Goal: Share content: Share content

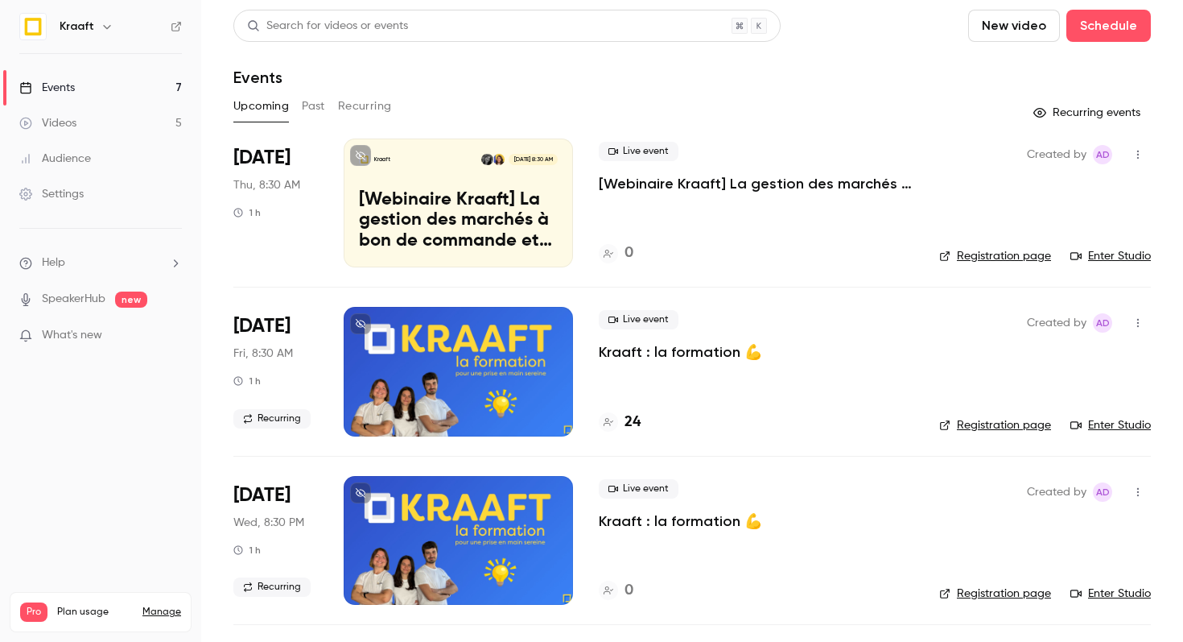
click at [649, 354] on p "Kraaft : la formation 💪" at bounding box center [680, 351] width 163 height 19
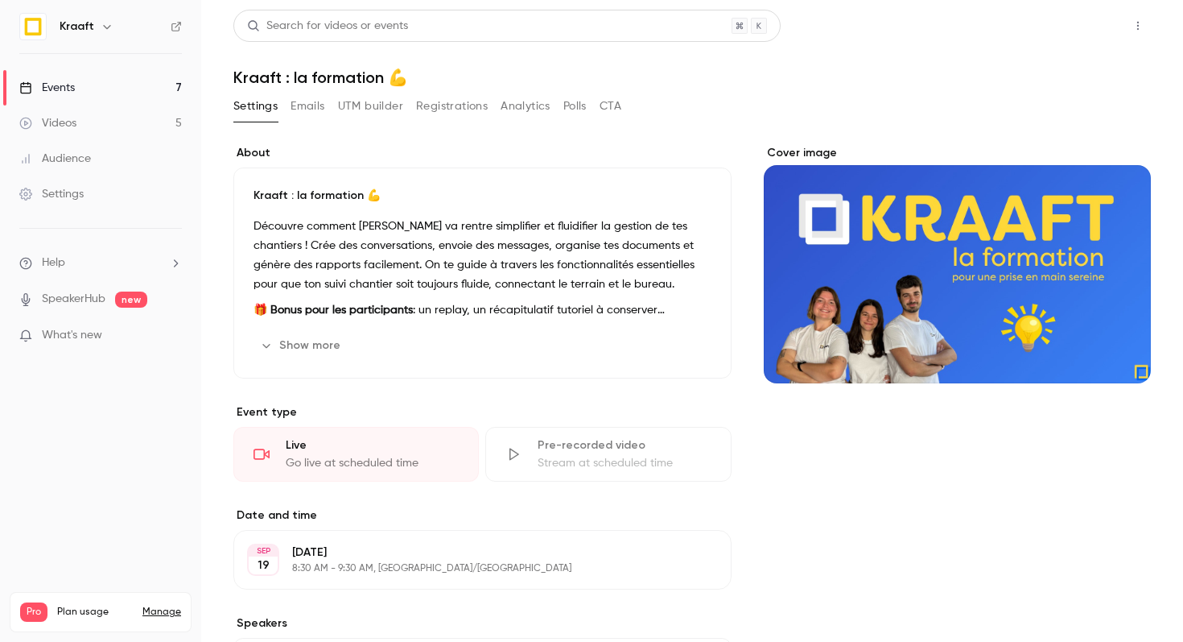
click at [1080, 23] on button "Share" at bounding box center [1081, 26] width 64 height 32
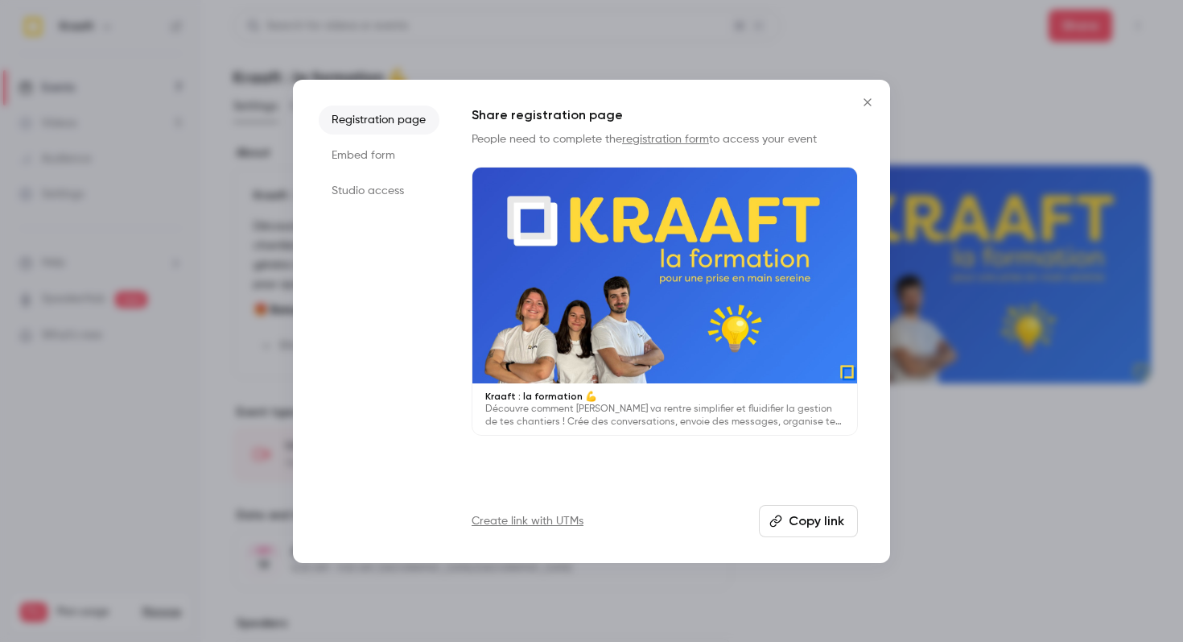
click at [821, 508] on button "Copy link" at bounding box center [808, 521] width 99 height 32
click at [865, 97] on icon "Close" at bounding box center [867, 102] width 19 height 13
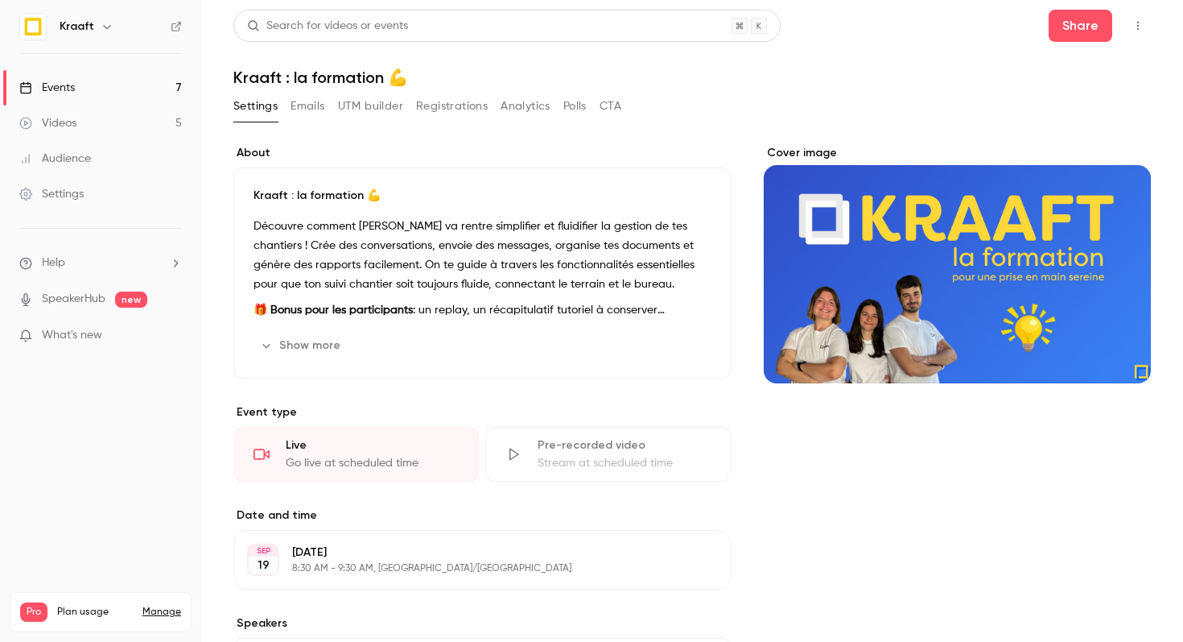
scroll to position [19, 0]
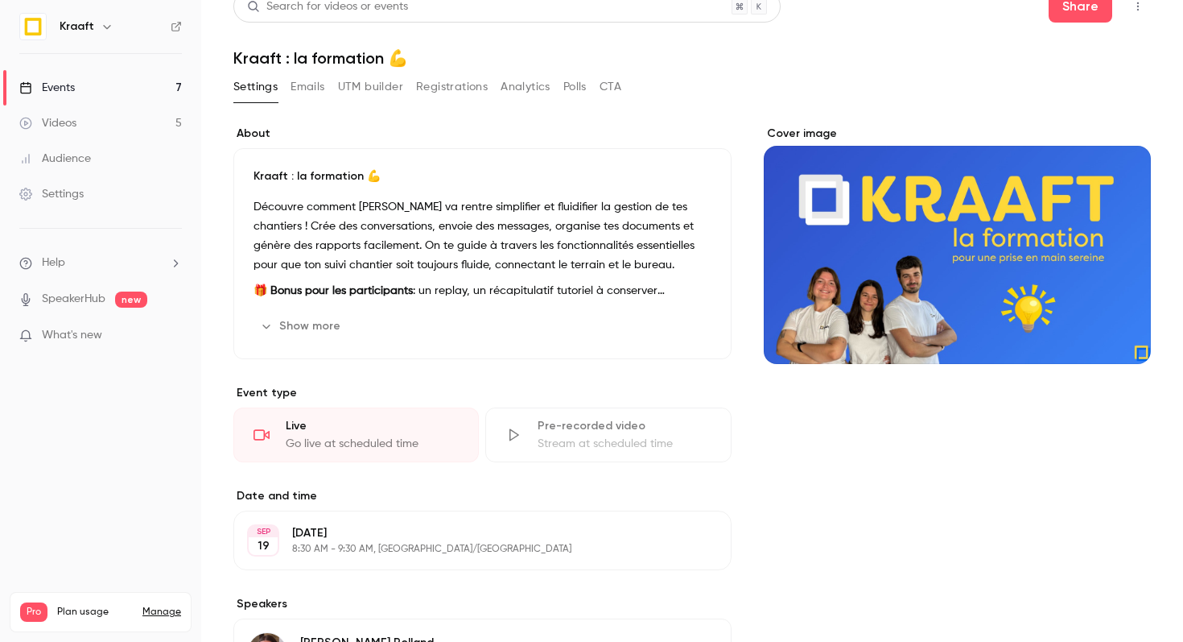
click at [305, 84] on button "Emails" at bounding box center [308, 87] width 34 height 26
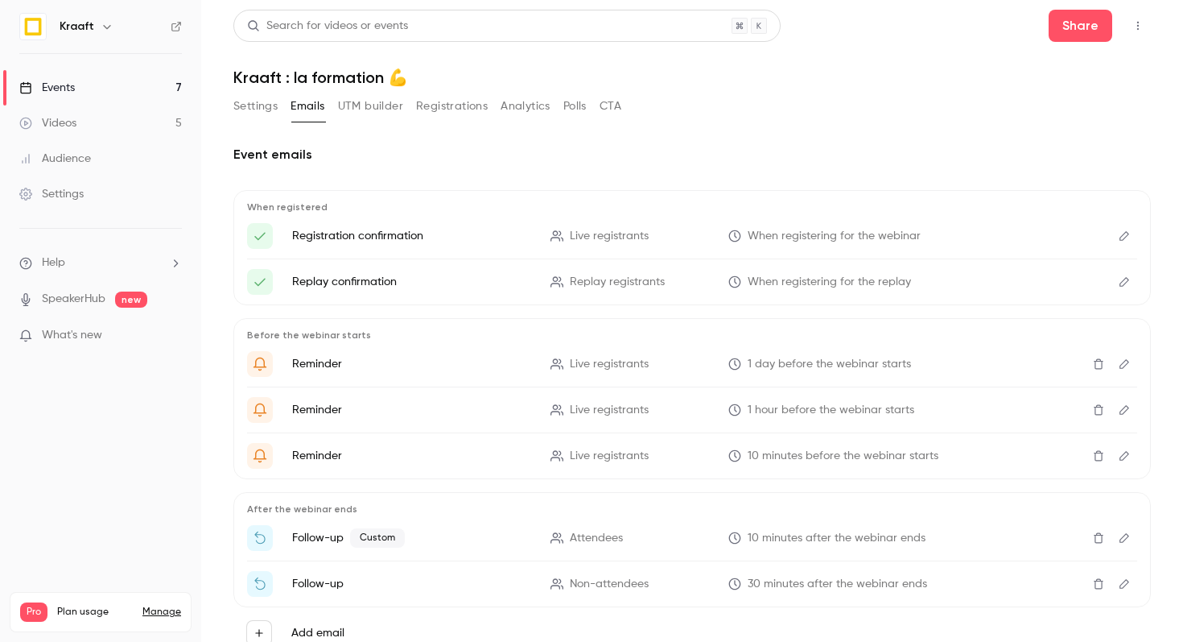
click at [375, 111] on button "UTM builder" at bounding box center [370, 106] width 65 height 26
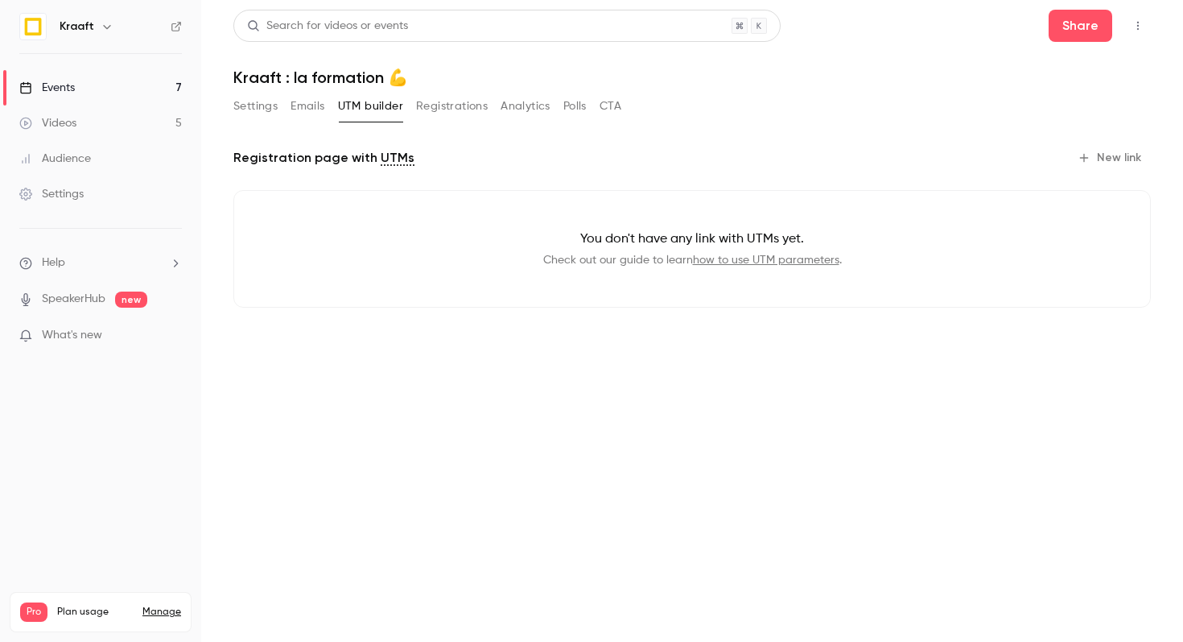
click at [459, 111] on button "Registrations" at bounding box center [452, 106] width 72 height 26
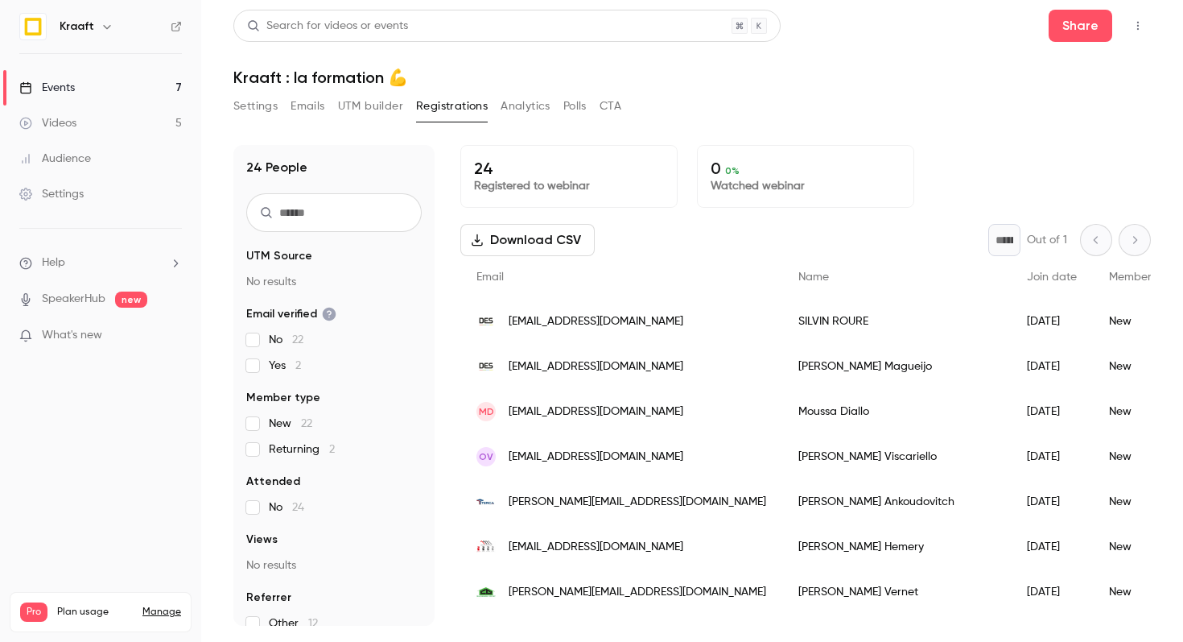
click at [516, 109] on button "Analytics" at bounding box center [526, 106] width 50 height 26
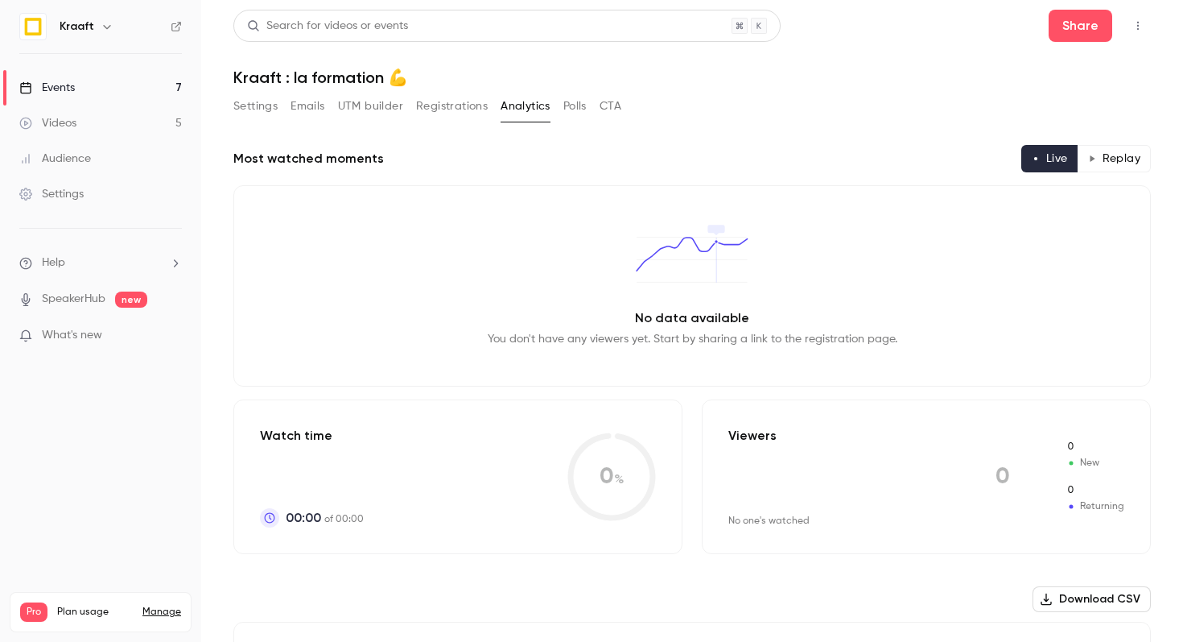
click at [456, 109] on button "Registrations" at bounding box center [452, 106] width 72 height 26
